Goal: Task Accomplishment & Management: Use online tool/utility

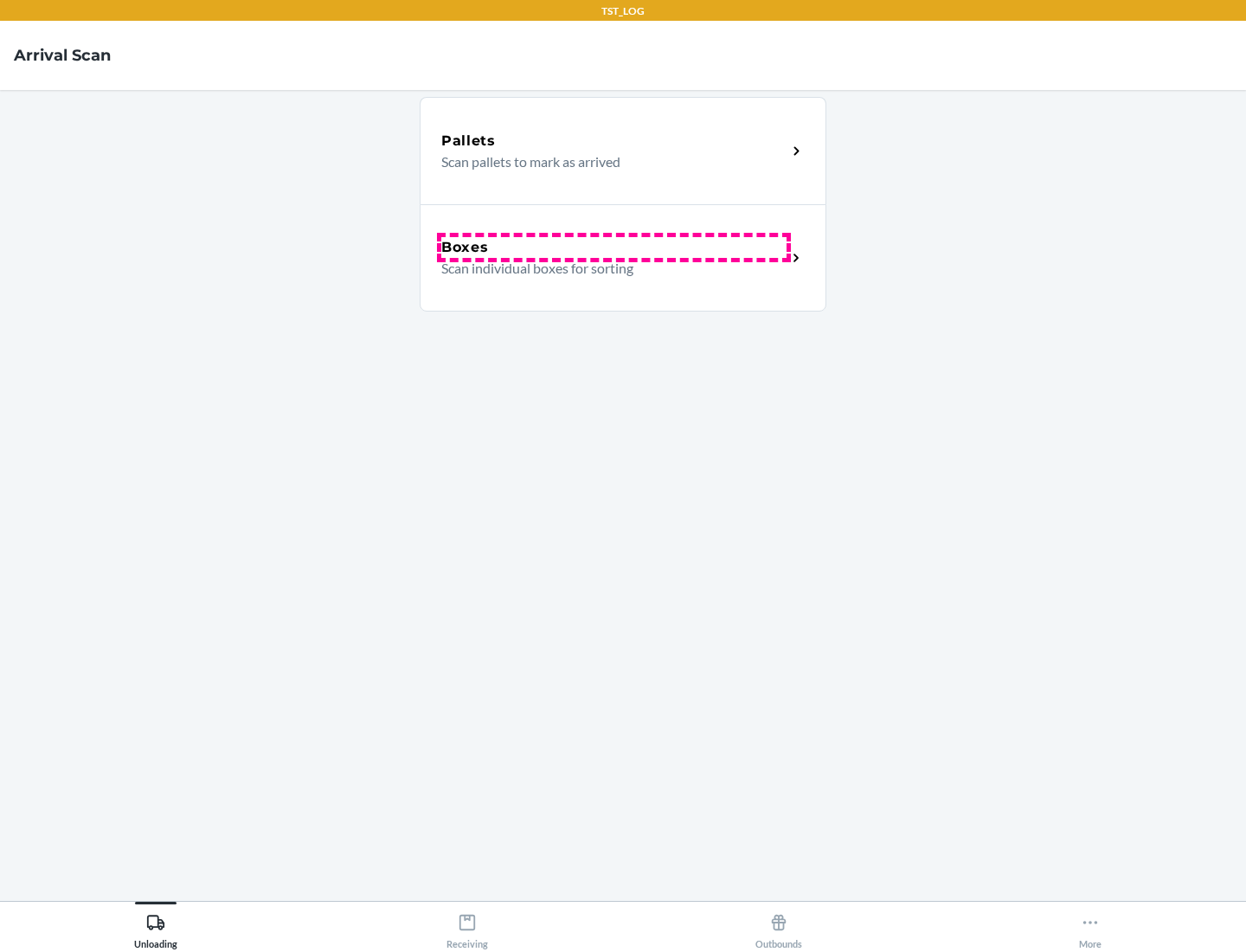
click at [613, 248] on div "Boxes" at bounding box center [613, 247] width 345 height 21
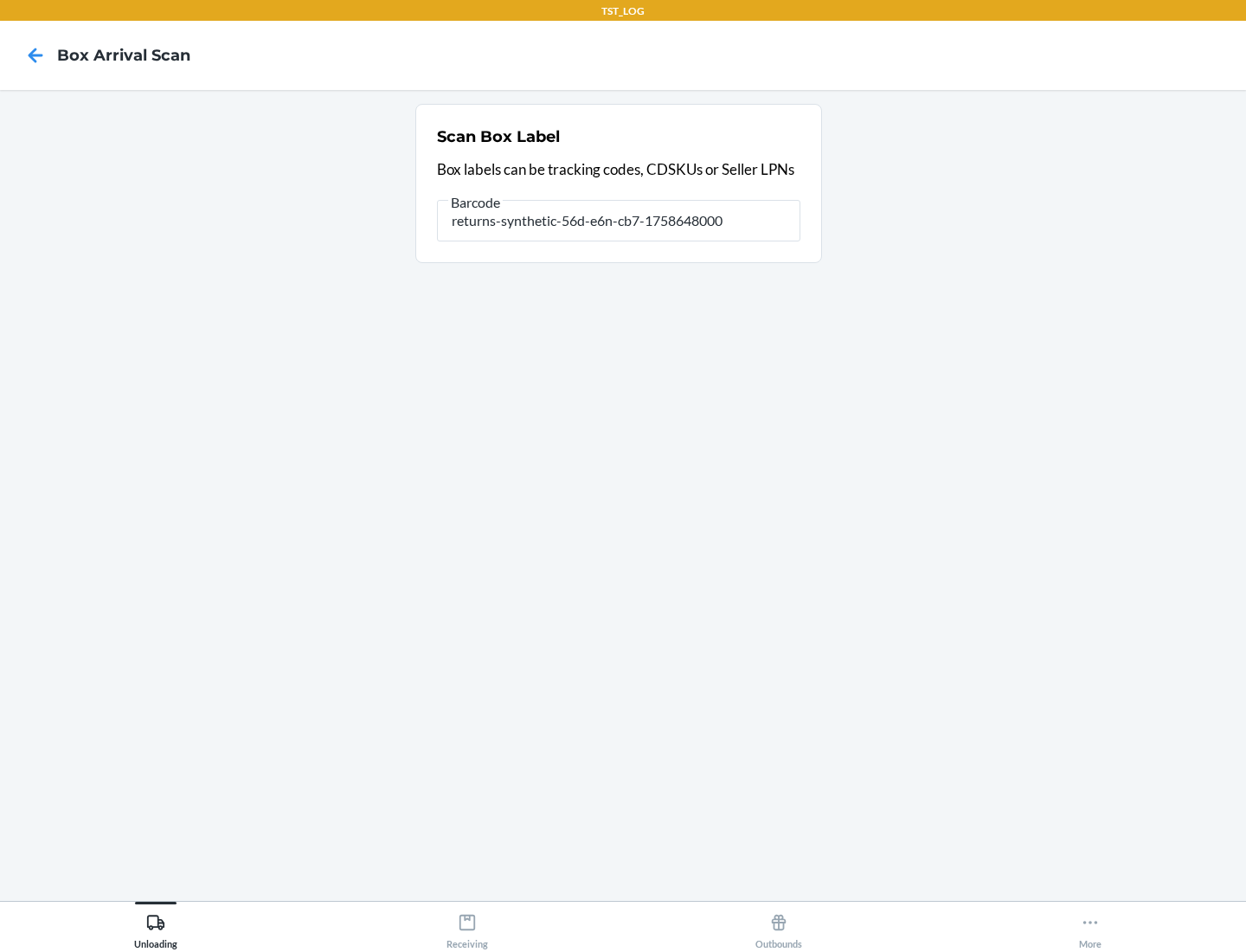
type input "returns-synthetic-56d-e6n-cb7-1758648000"
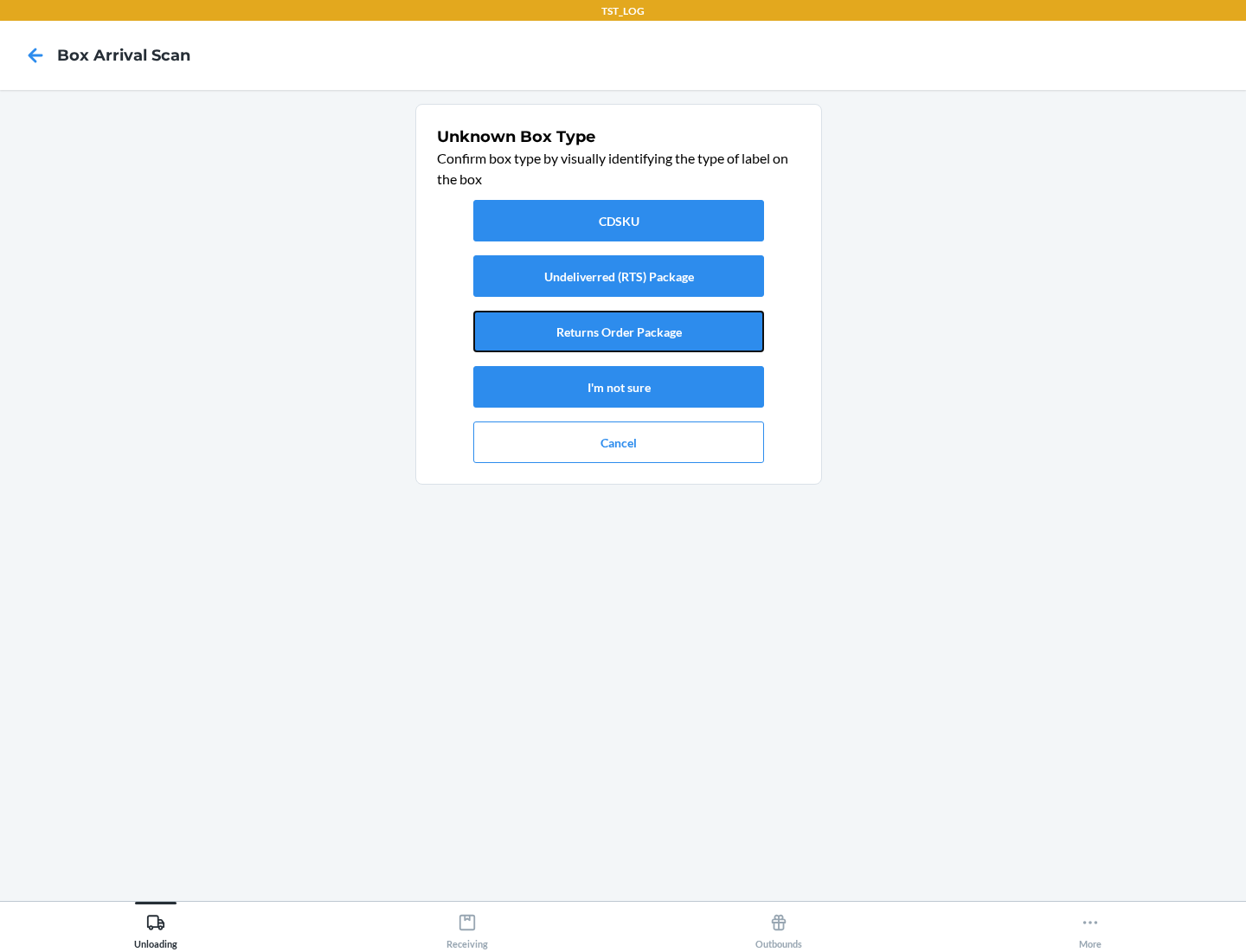
click at [619, 331] on button "Returns Order Package" at bounding box center [619, 331] width 291 height 41
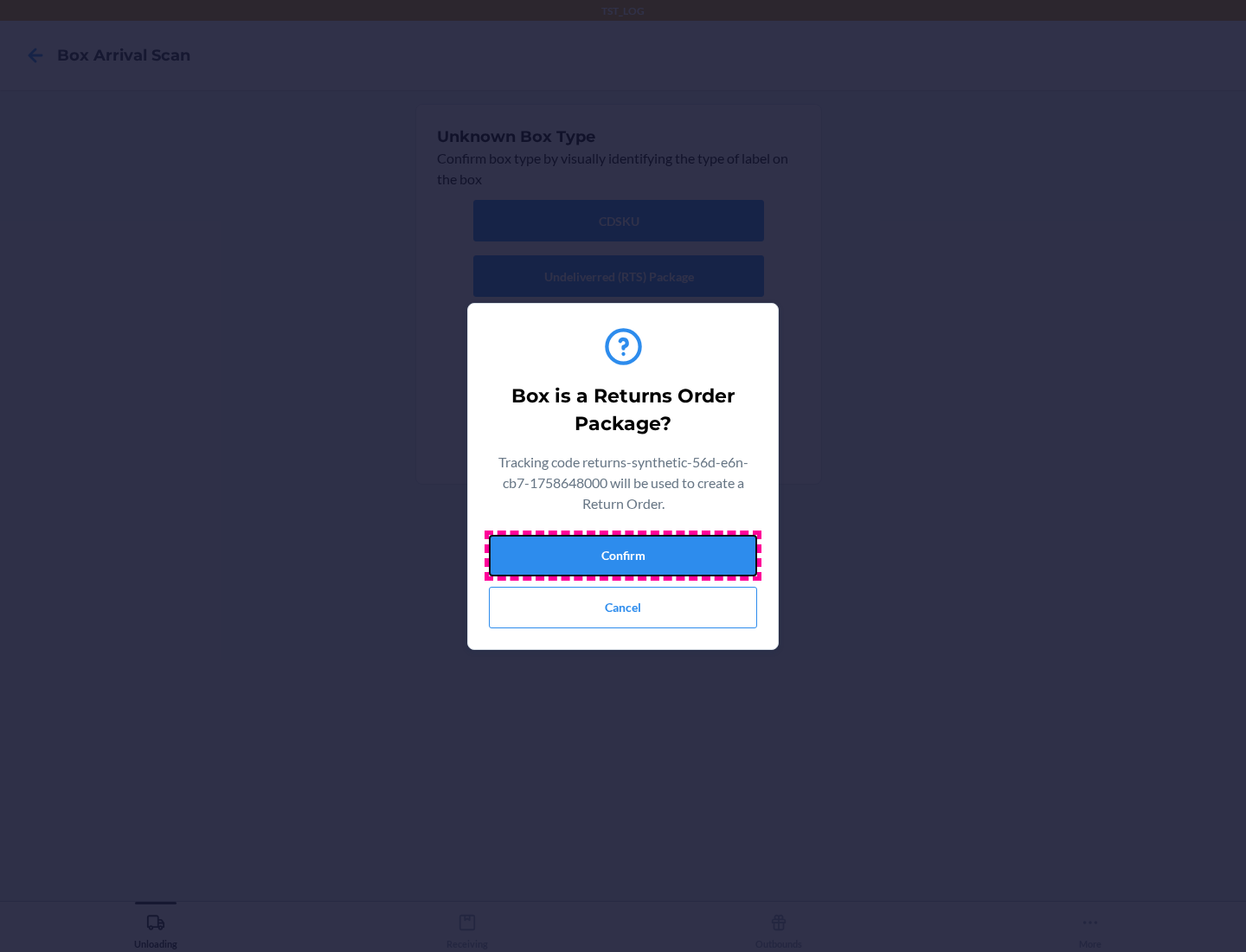
click at [623, 554] on button "Confirm" at bounding box center [622, 555] width 268 height 41
